Goal: Information Seeking & Learning: Learn about a topic

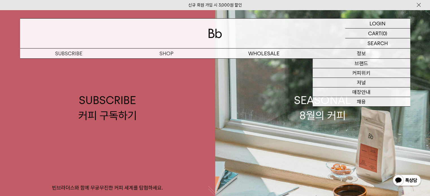
click at [361, 54] on p "정보" at bounding box center [360, 54] width 97 height 10
click at [357, 62] on link "브랜드" at bounding box center [360, 64] width 97 height 10
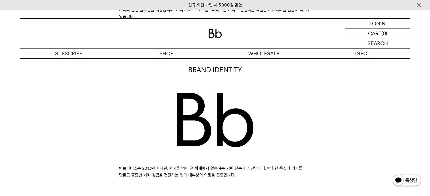
scroll to position [198, 0]
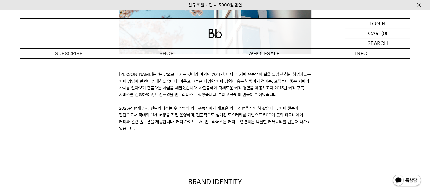
drag, startPoint x: 248, startPoint y: 88, endPoint x: 285, endPoint y: 95, distance: 37.3
click at [285, 95] on p "[PERSON_NAME]는 ‘쓴맛’으로 마시는 것이라 여기던 2011년, 이제 막 커피 유통업에 발을 들였던 청년 창업가들은 커피 영업에 번번…" at bounding box center [215, 101] width 192 height 61
drag, startPoint x: 268, startPoint y: 92, endPoint x: 275, endPoint y: 74, distance: 19.3
click at [275, 74] on p "[PERSON_NAME]는 ‘쓴맛’으로 마시는 것이라 여기던 2011년, 이제 막 커피 유통업에 발을 들였던 청년 창업가들은 커피 영업에 번번…" at bounding box center [215, 101] width 192 height 61
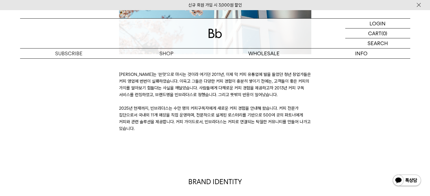
click at [275, 74] on p "[PERSON_NAME]는 ‘쓴맛’으로 마시는 것이라 여기던 2011년, 이제 막 커피 유통업에 발을 들였던 청년 창업가들은 커피 영업에 번번…" at bounding box center [215, 101] width 192 height 61
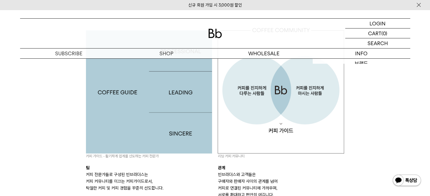
scroll to position [537, 0]
